Goal: Task Accomplishment & Management: Use online tool/utility

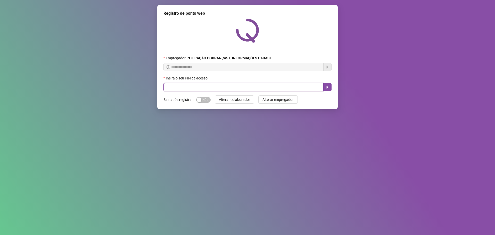
click at [207, 88] on input "text" at bounding box center [243, 87] width 160 height 8
type input "*****"
click at [327, 87] on icon "caret-right" at bounding box center [328, 87] width 2 height 3
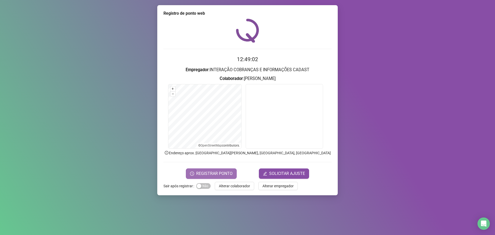
click at [224, 172] on span "REGISTRAR PONTO" at bounding box center [214, 173] width 36 height 6
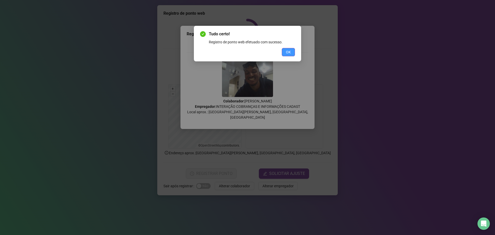
click at [283, 53] on button "OK" at bounding box center [288, 52] width 13 height 8
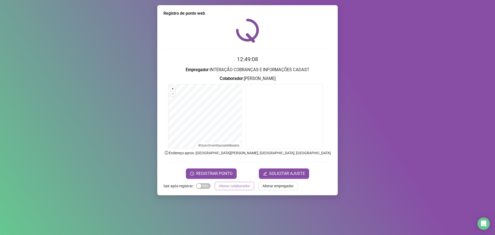
click at [237, 187] on span "Alterar colaborador" at bounding box center [234, 186] width 31 height 6
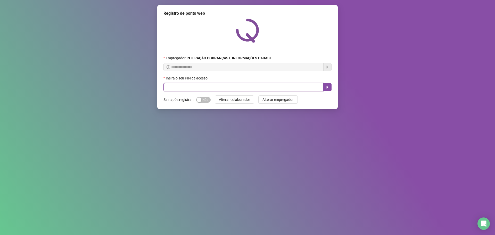
drag, startPoint x: 195, startPoint y: 88, endPoint x: 199, endPoint y: 89, distance: 4.0
click at [195, 89] on input "text" at bounding box center [243, 87] width 160 height 8
type input "*****"
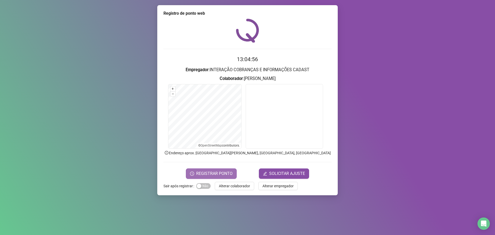
click at [211, 173] on span "REGISTRAR PONTO" at bounding box center [214, 173] width 36 height 6
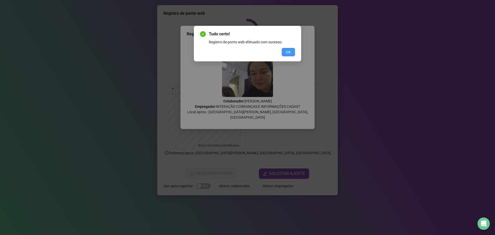
click at [289, 52] on span "OK" at bounding box center [288, 52] width 5 height 6
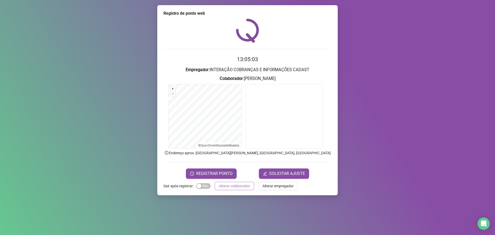
click at [236, 186] on span "Alterar colaborador" at bounding box center [234, 186] width 31 height 6
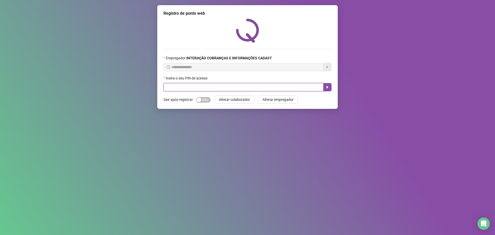
click at [240, 88] on input "text" at bounding box center [243, 87] width 160 height 8
type input "*****"
click at [326, 85] on button "button" at bounding box center [327, 87] width 8 height 8
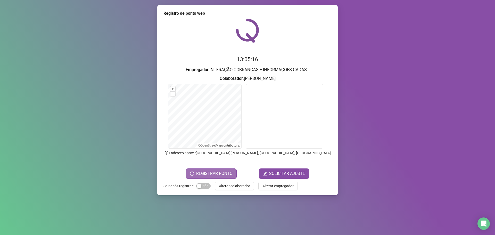
click at [231, 170] on button "REGISTRAR PONTO" at bounding box center [211, 173] width 51 height 10
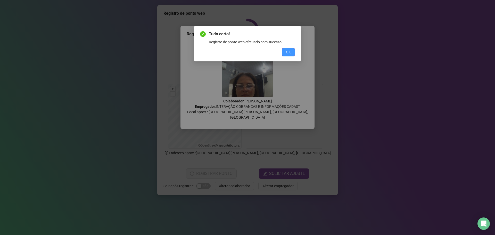
click at [291, 53] on button "OK" at bounding box center [288, 52] width 13 height 8
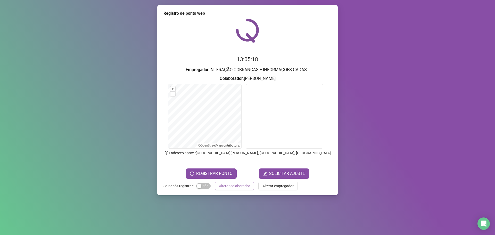
click at [224, 185] on span "Alterar colaborador" at bounding box center [234, 186] width 31 height 6
